Goal: Task Accomplishment & Management: Manage account settings

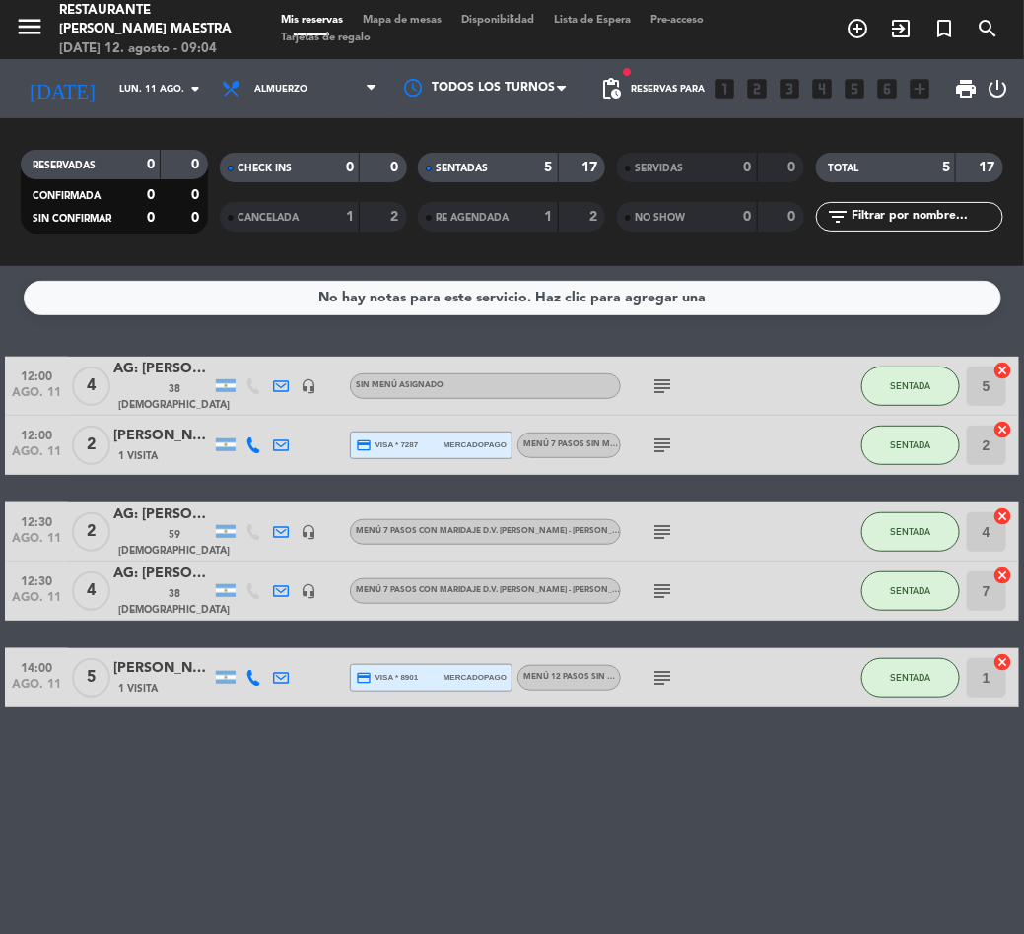
click at [488, 786] on div "No hay notas para este servicio. Haz clic para agregar una 12:00 ago. 11 4 AG: …" at bounding box center [512, 600] width 1024 height 668
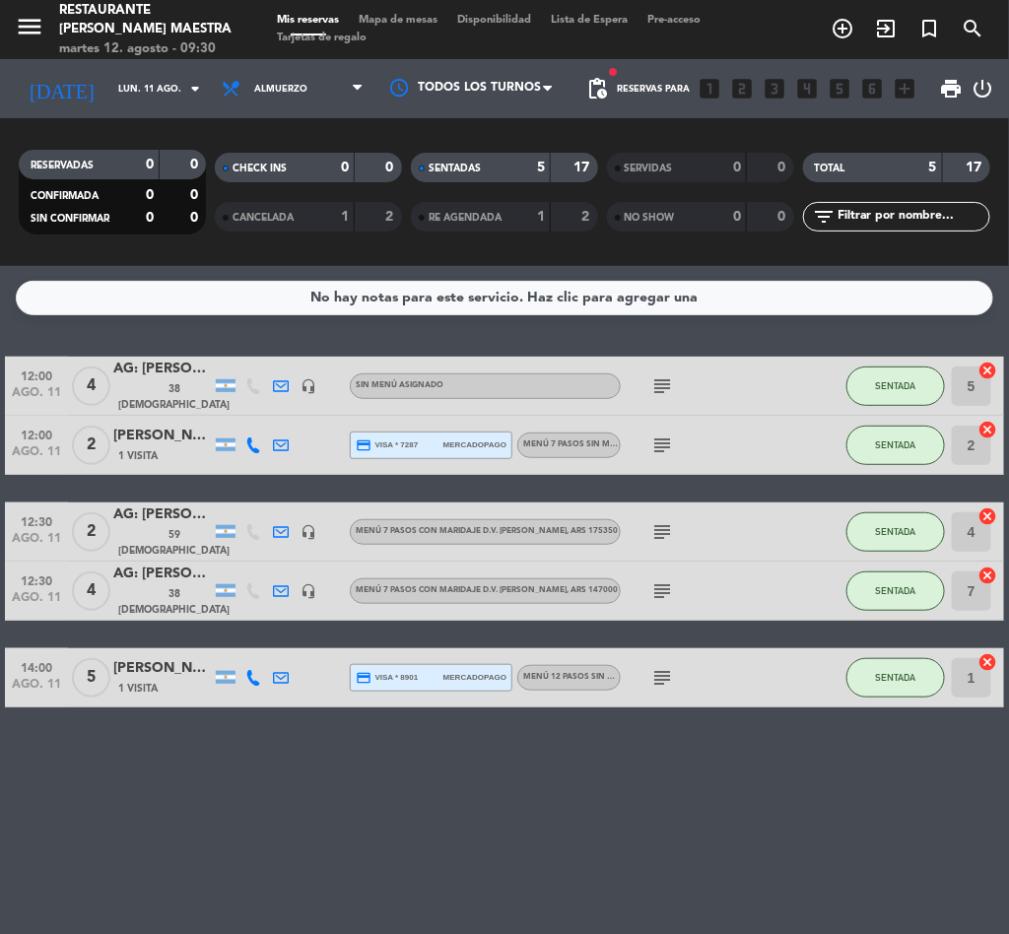
click at [12, 31] on div "menu Restaurante [PERSON_NAME] Maestra martes 12. agosto - 09:30" at bounding box center [126, 30] width 252 height 58
click at [34, 18] on icon "menu" at bounding box center [30, 27] width 30 height 30
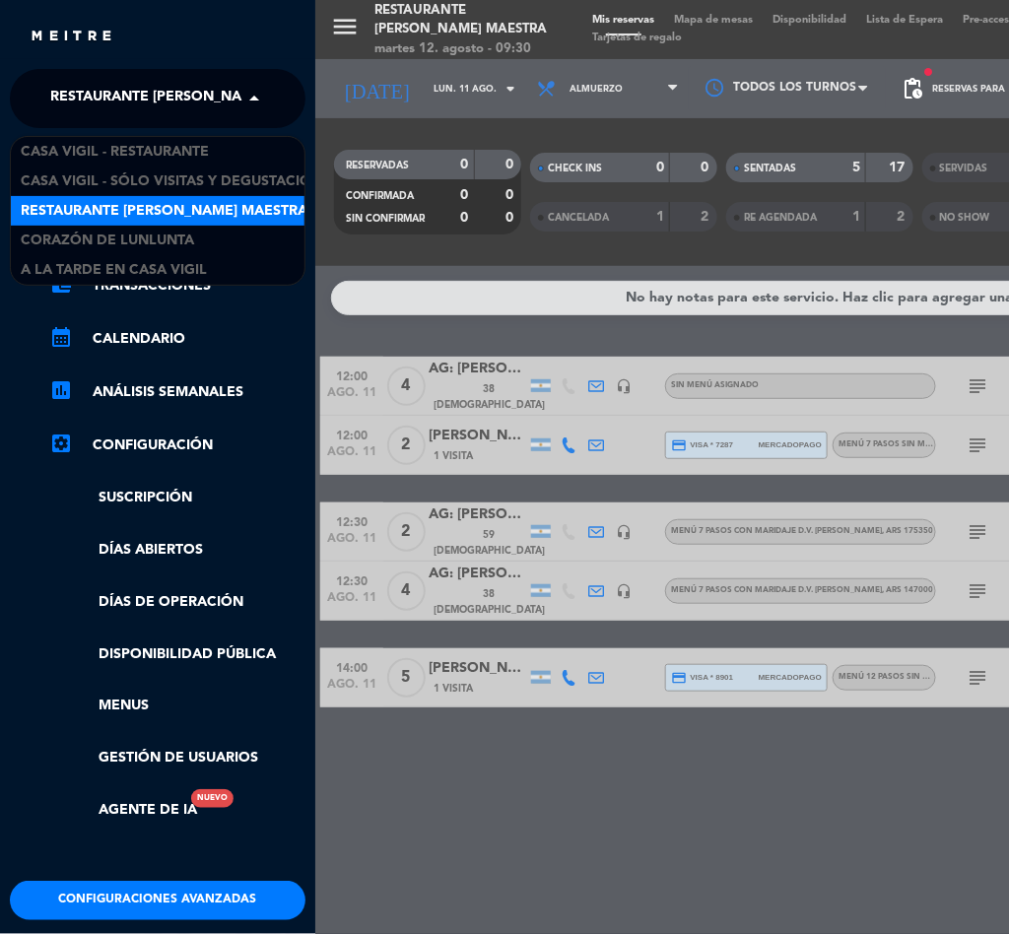
click at [193, 101] on span "Restaurante [PERSON_NAME] Maestra" at bounding box center [193, 98] width 287 height 41
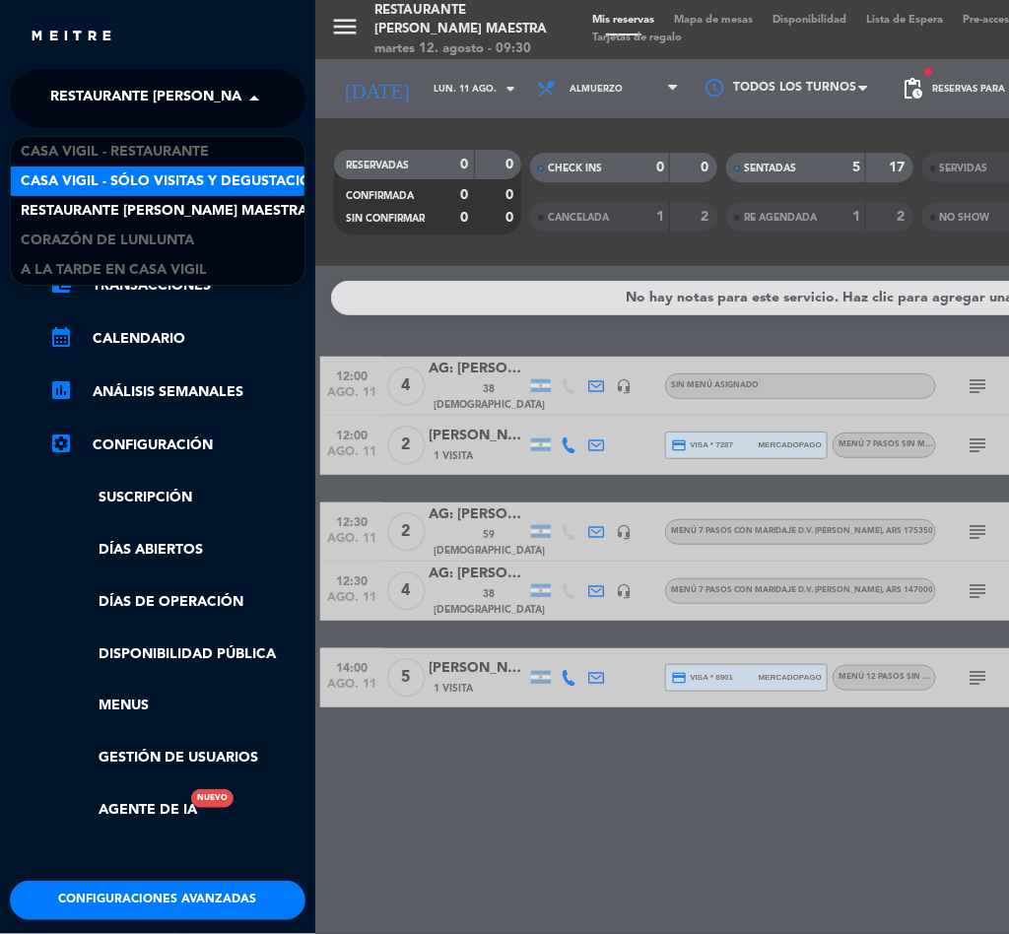
click at [204, 177] on span "Casa Vigil - SÓLO Visitas y Degustaciones" at bounding box center [180, 182] width 318 height 23
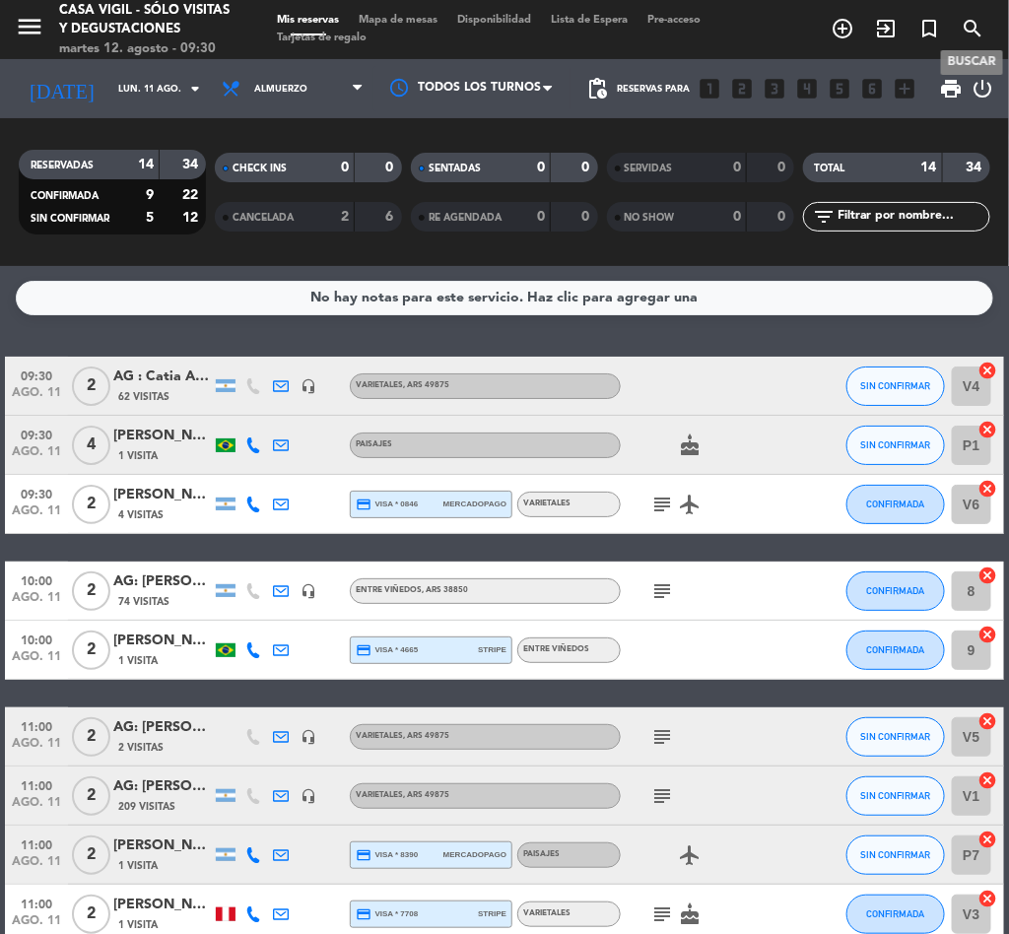
click at [958, 28] on span "search" at bounding box center [972, 29] width 43 height 34
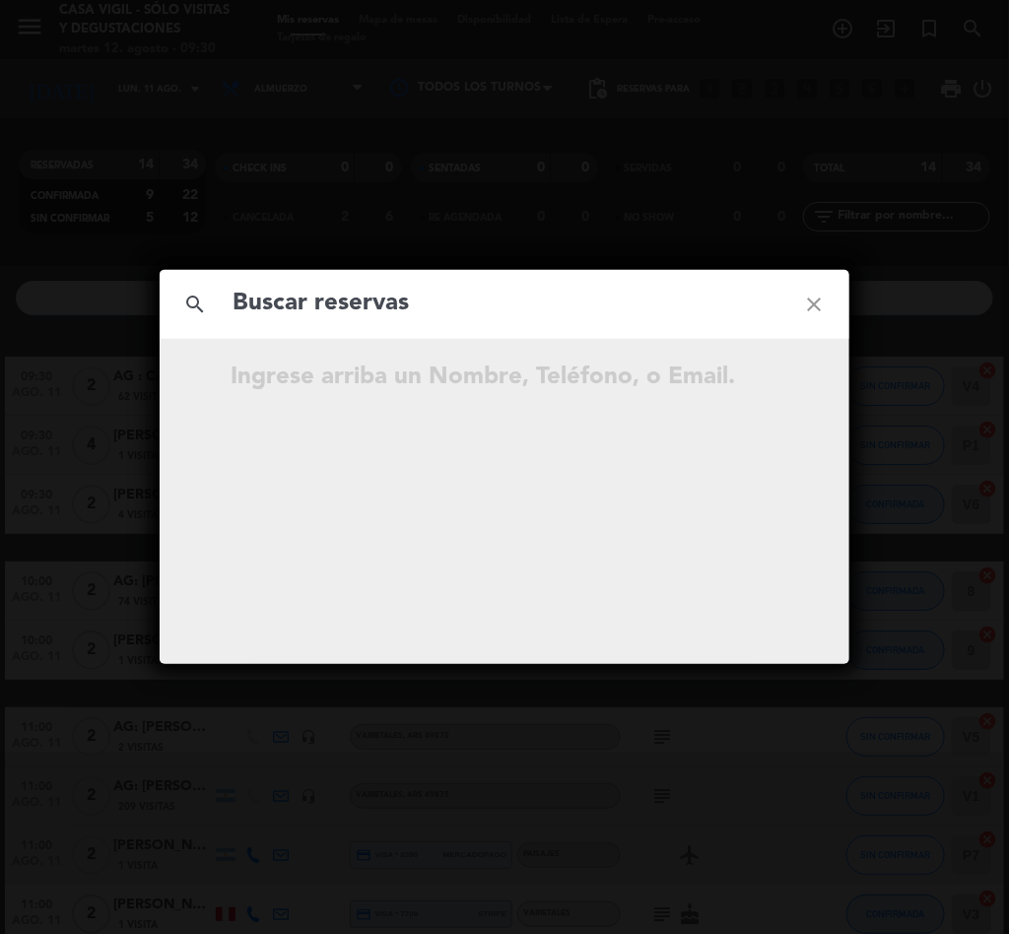
click at [417, 302] on input "text" at bounding box center [505, 304] width 548 height 40
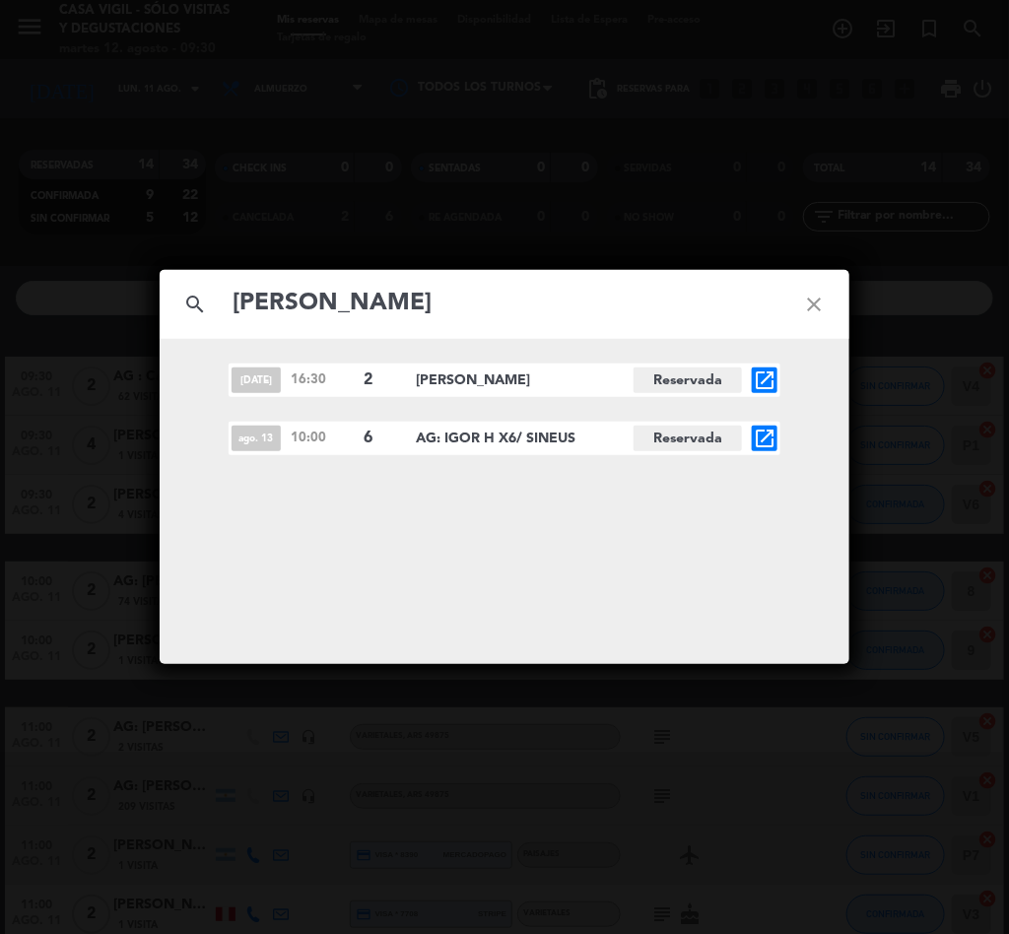
type input "[PERSON_NAME]"
click at [761, 438] on icon "open_in_new" at bounding box center [765, 439] width 24 height 24
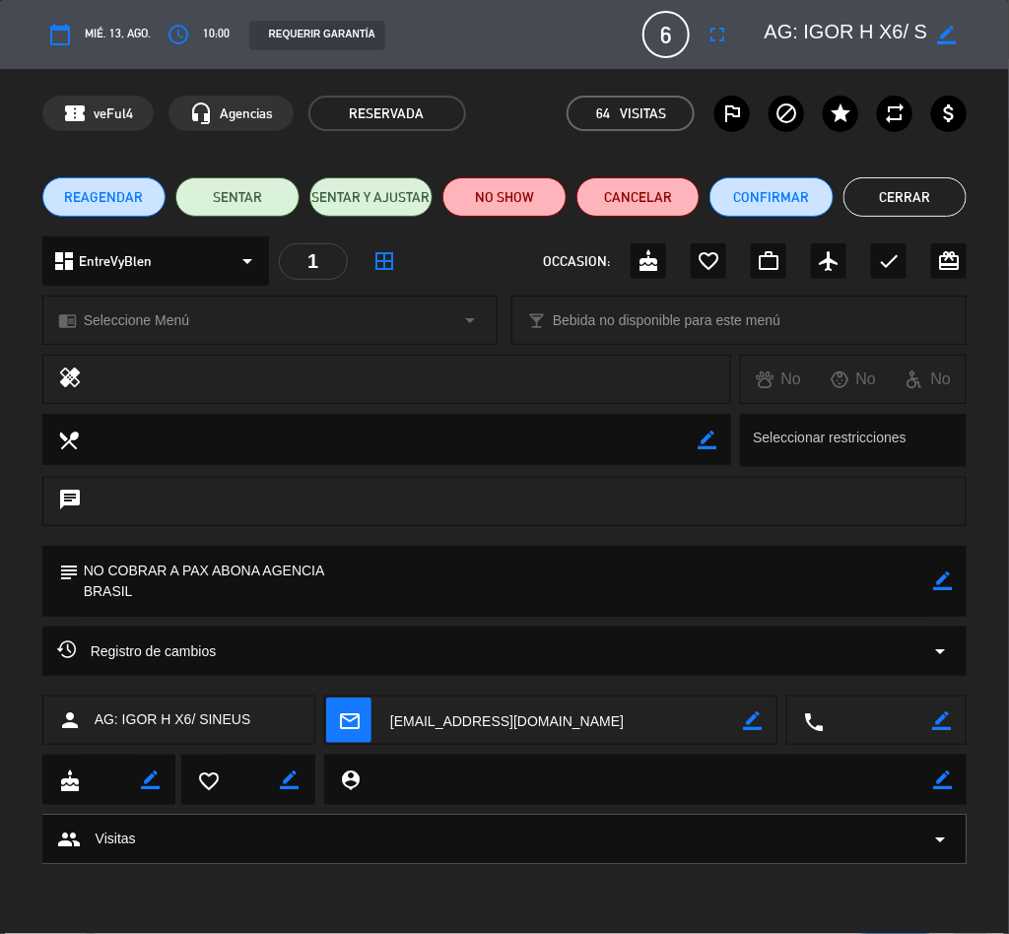
click at [145, 310] on span "Seleccione Menú" at bounding box center [136, 320] width 105 height 23
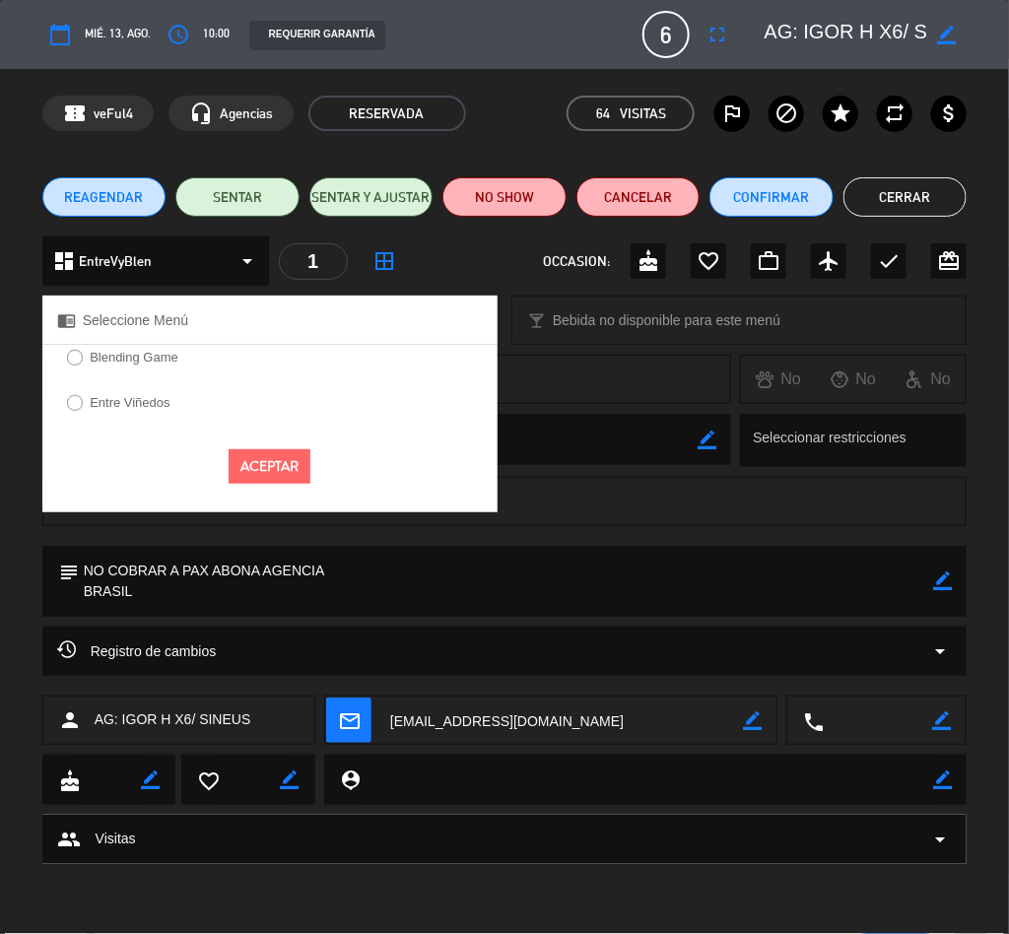
click at [75, 409] on div at bounding box center [75, 403] width 16 height 17
click at [290, 461] on button "Aceptar" at bounding box center [270, 466] width 82 height 34
